Goal: Task Accomplishment & Management: Use online tool/utility

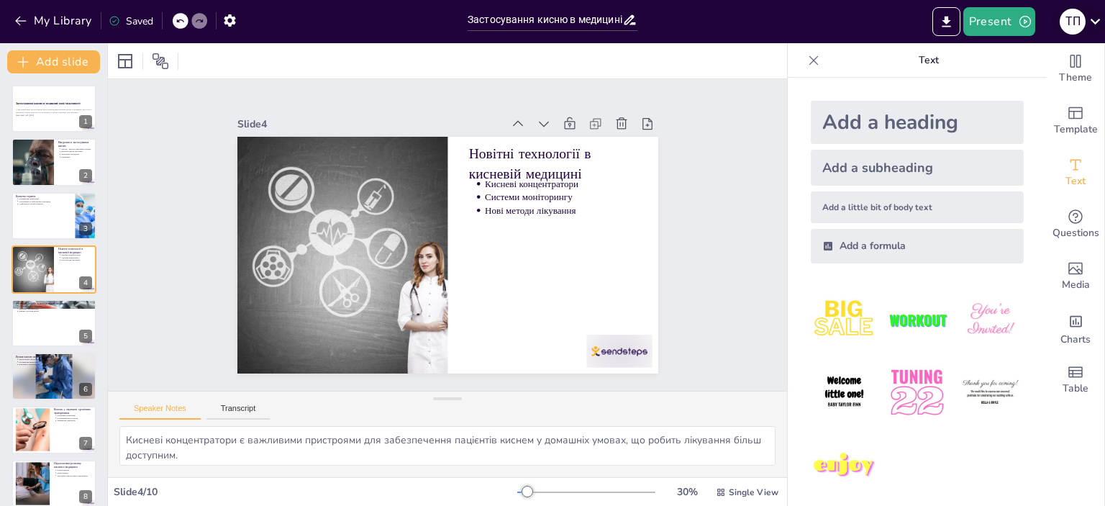
click at [1093, 22] on icon at bounding box center [1096, 22] width 10 height 6
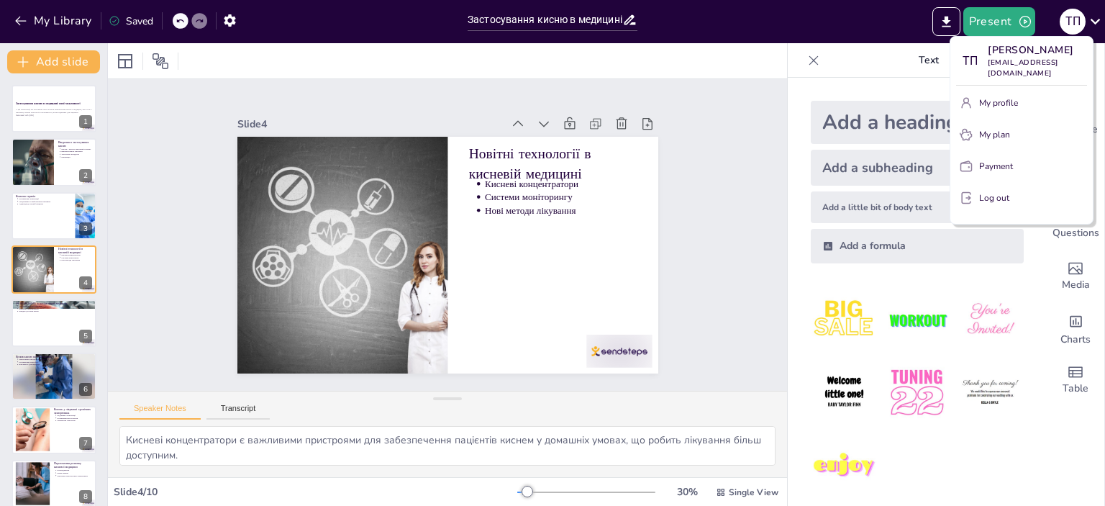
click at [1009, 103] on p "My profile" at bounding box center [998, 102] width 39 height 13
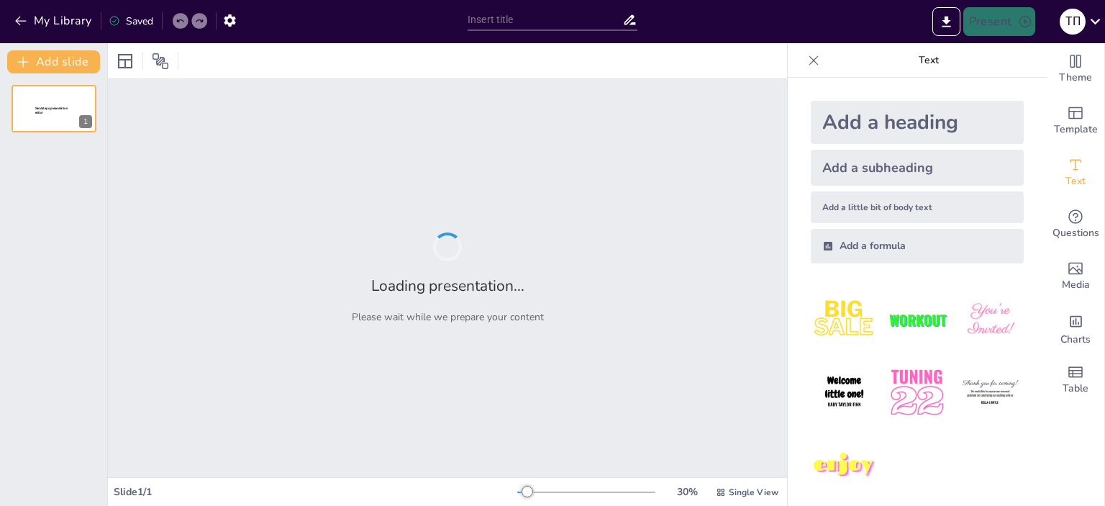
type input "Методи добування кисню: Лабораторія та промисловість у малюнках"
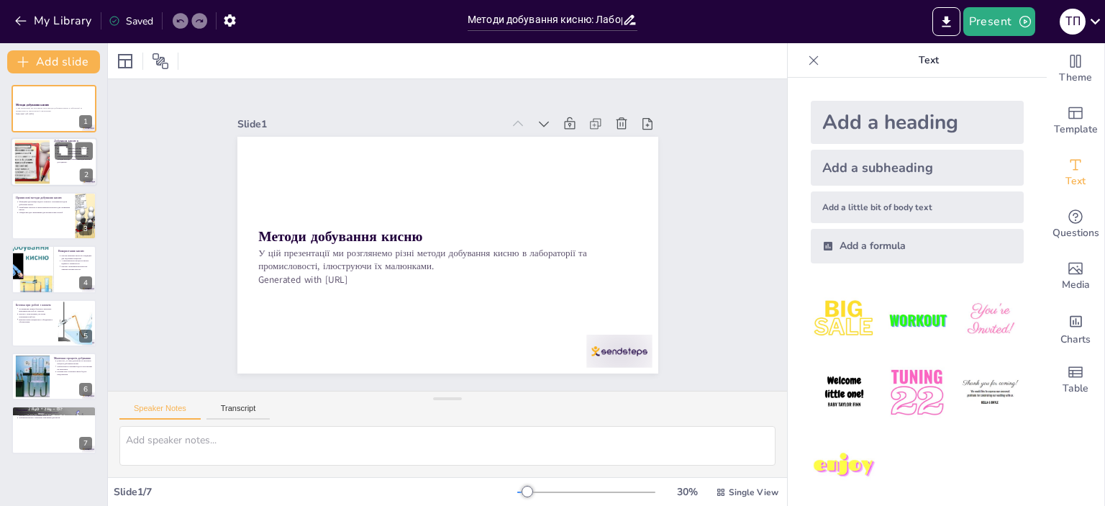
click at [42, 151] on div at bounding box center [32, 162] width 58 height 44
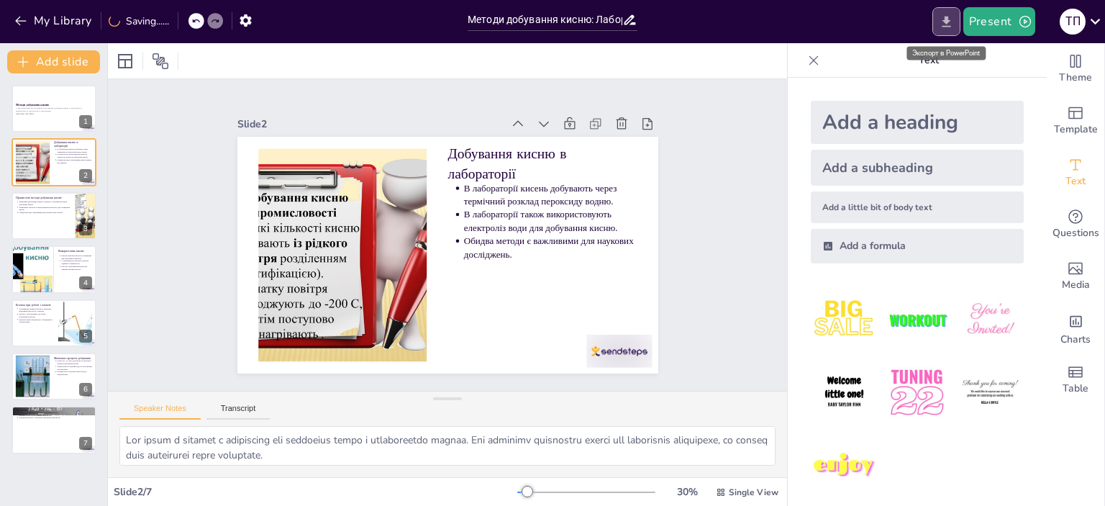
click at [943, 22] on icon "Export to PowerPoint" at bounding box center [946, 21] width 15 height 15
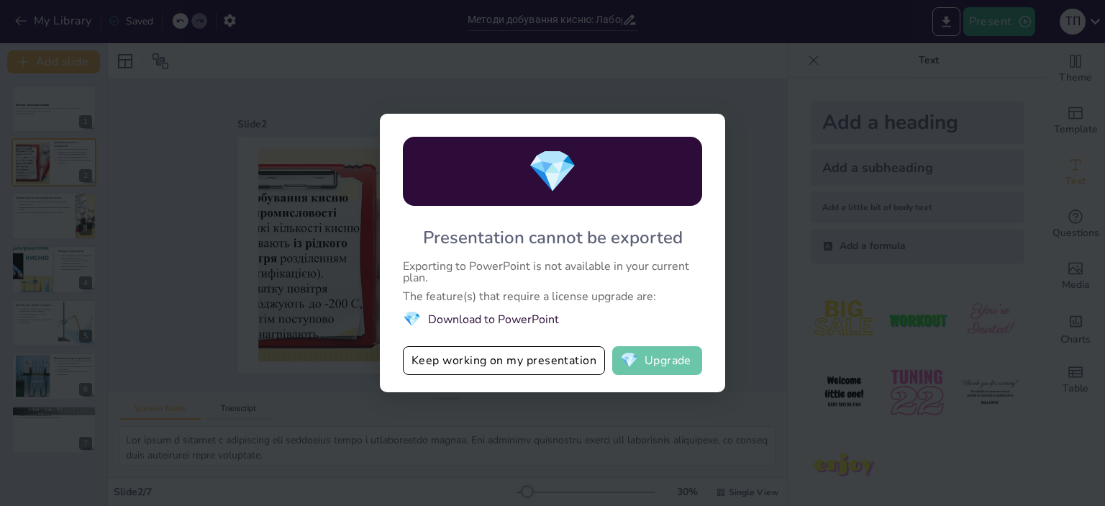
click at [634, 365] on span "💎" at bounding box center [629, 360] width 18 height 14
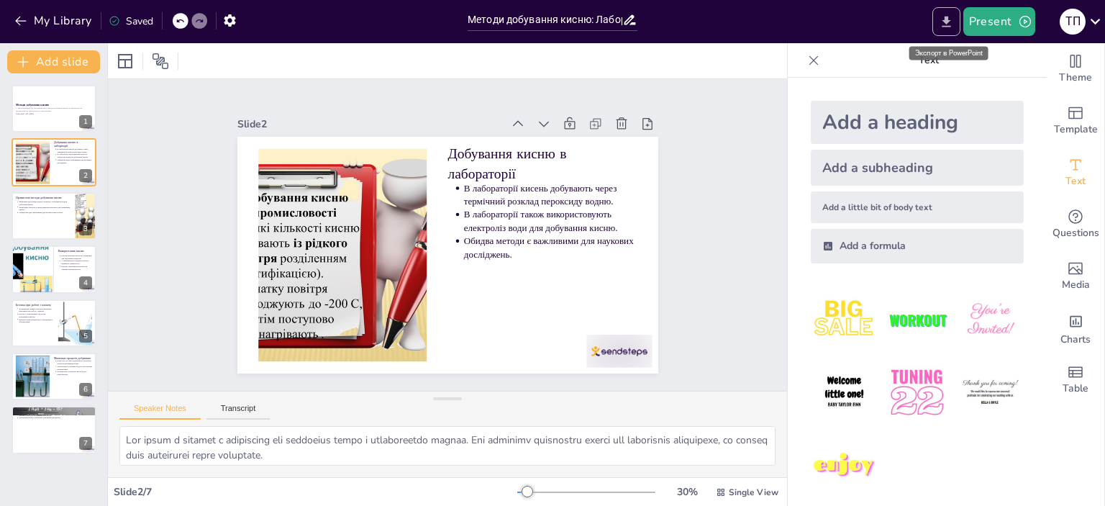
click at [947, 28] on icon "Export to PowerPoint" at bounding box center [946, 21] width 15 height 15
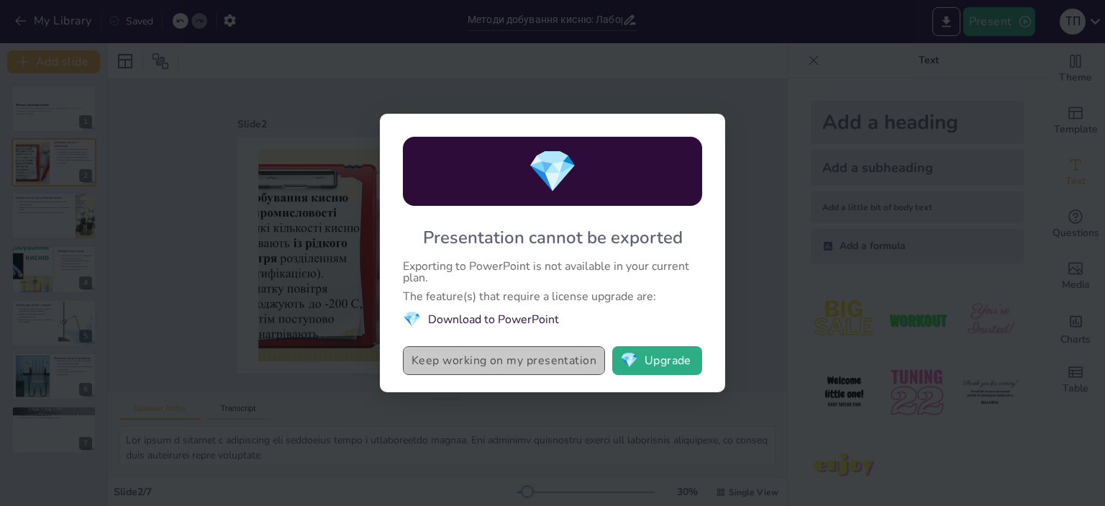
click at [507, 364] on button "Keep working on my presentation" at bounding box center [504, 360] width 202 height 29
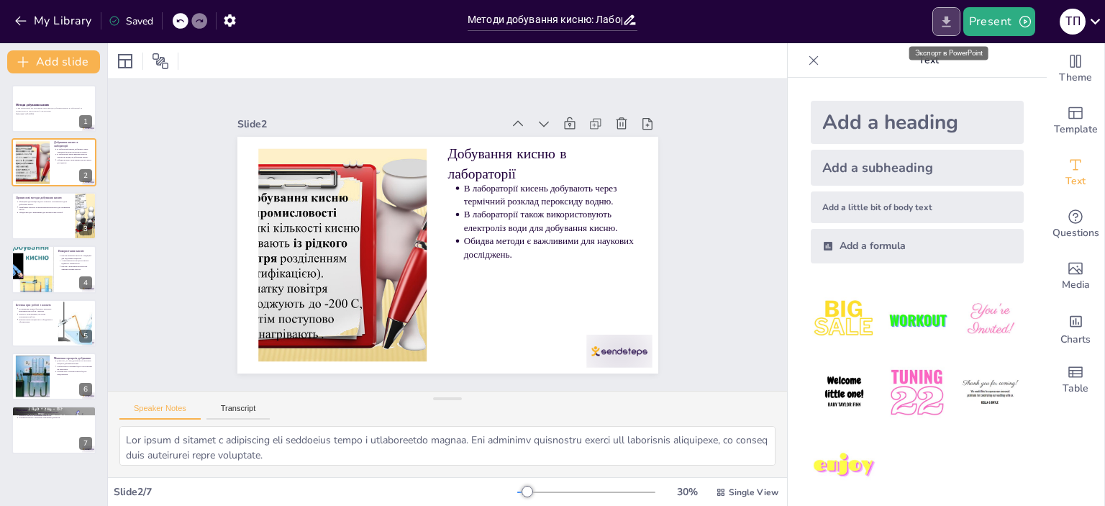
click at [943, 19] on icon "Export to PowerPoint" at bounding box center [946, 21] width 15 height 15
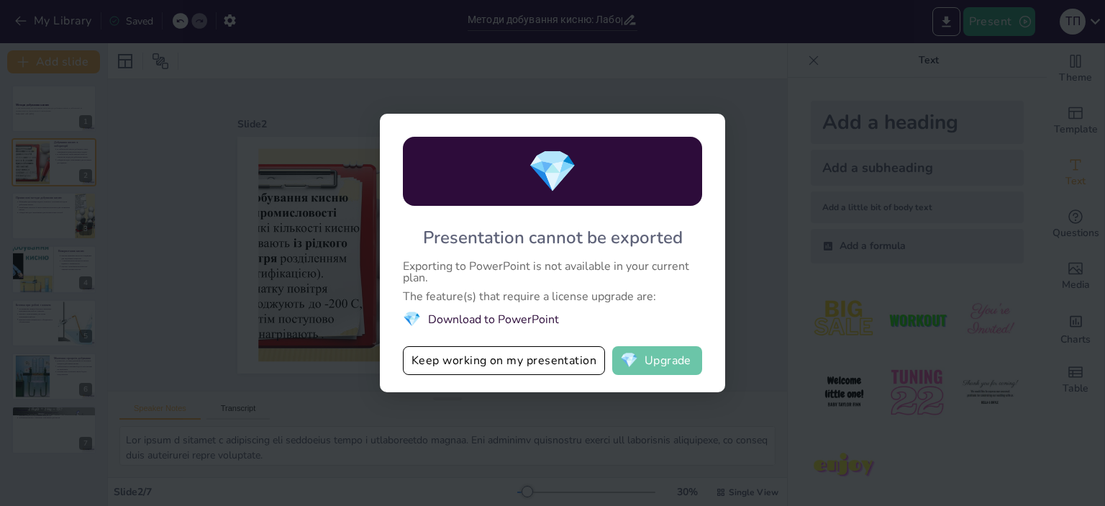
click at [645, 367] on button "💎 Upgrade" at bounding box center [657, 360] width 90 height 29
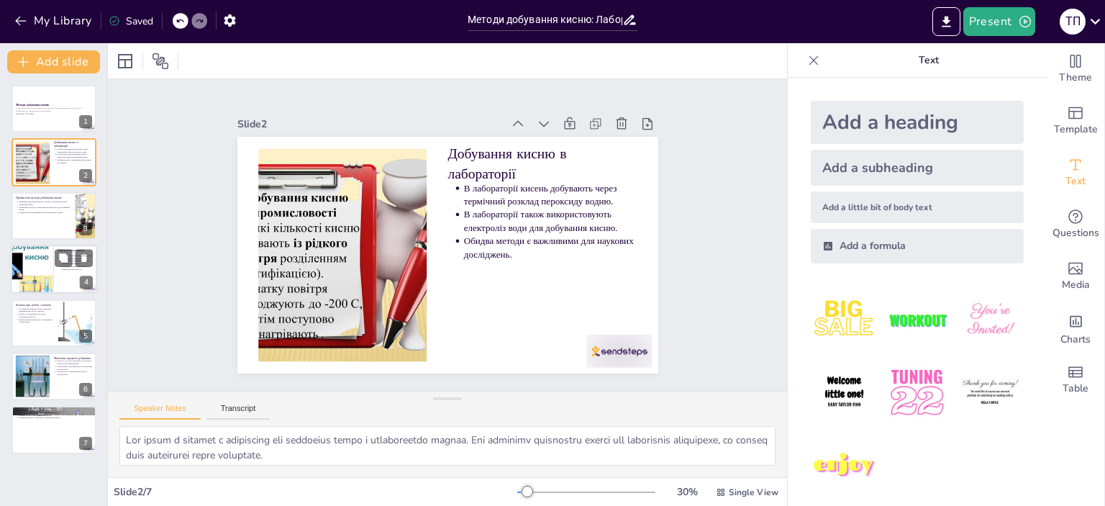
click at [45, 274] on div at bounding box center [32, 269] width 86 height 49
type textarea "У медицині кисень є ключовим елементом для лікування пацієнтів з респіраторними…"
